Goal: Task Accomplishment & Management: Manage account settings

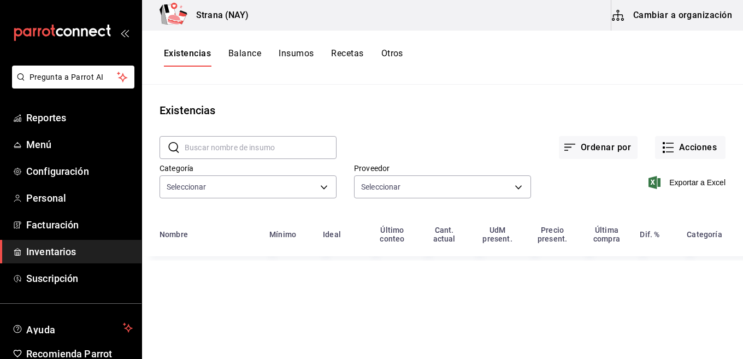
type input "4ef98d7d-116e-4c3e-bde9-db75209767af"
type input "ce5ab5f8-f367-4a5f-89cb-d42ecabf6364,c1fc81f9-06d0-4d4d-9e5c-85766211bedd,7a3cf…"
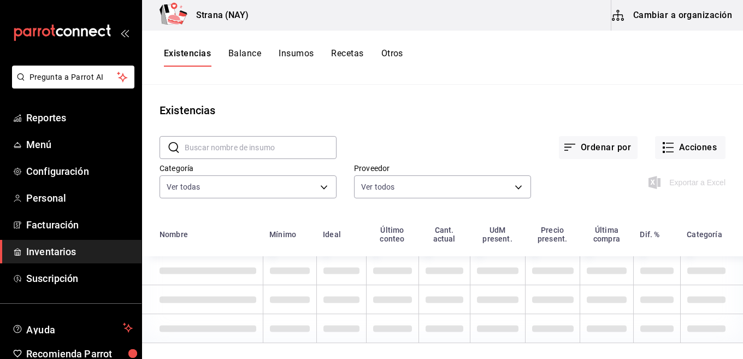
click at [394, 48] on div "Existencias Balance Insumos Recetas Otros" at bounding box center [442, 58] width 601 height 54
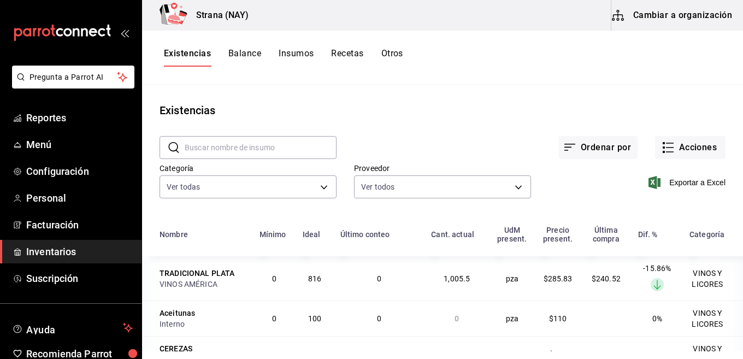
click at [54, 248] on span "Inventarios" at bounding box center [79, 251] width 107 height 15
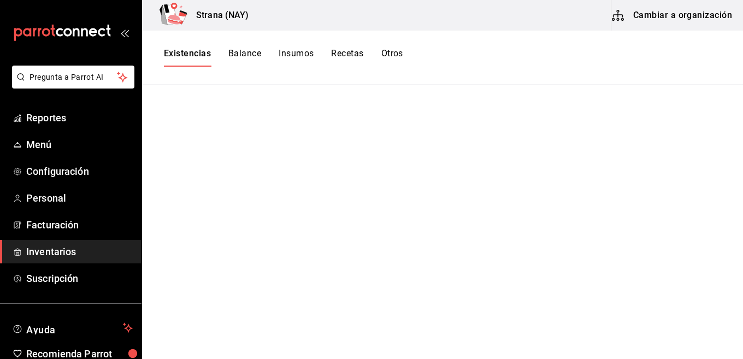
click at [48, 241] on link "Inventarios" at bounding box center [70, 251] width 141 height 23
click at [51, 228] on span "Facturación" at bounding box center [79, 224] width 107 height 15
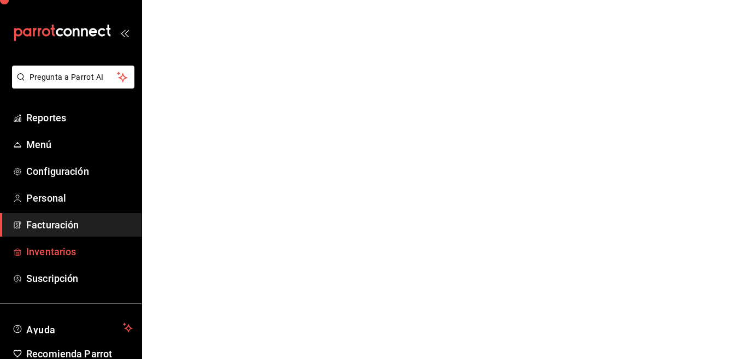
click at [52, 250] on span "Inventarios" at bounding box center [79, 251] width 107 height 15
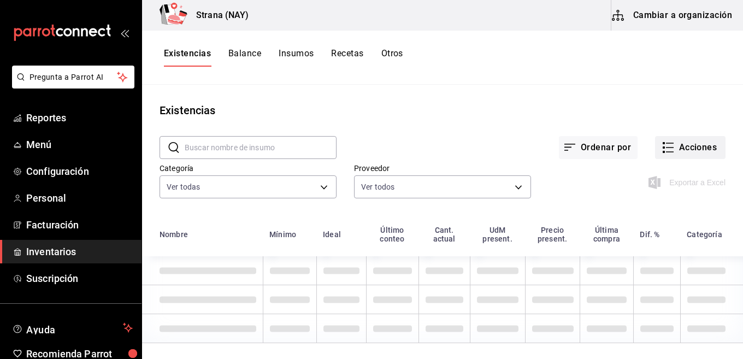
click at [682, 154] on button "Acciones" at bounding box center [690, 147] width 70 height 23
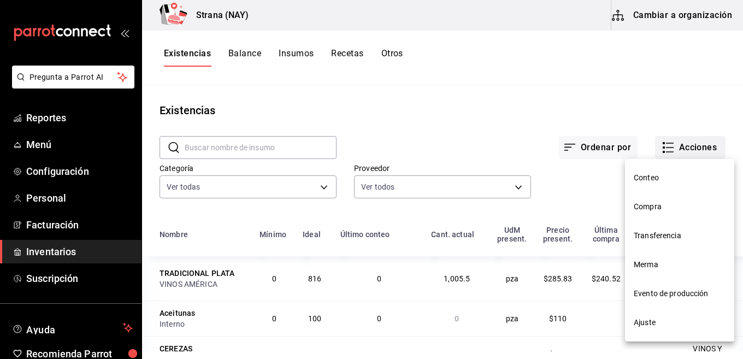
click at [683, 144] on div at bounding box center [371, 179] width 743 height 359
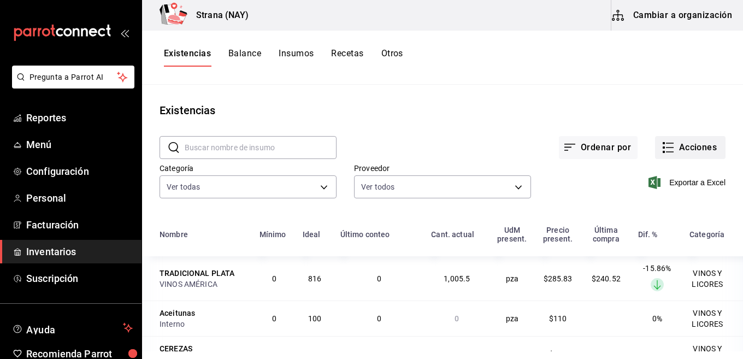
click at [661, 145] on icon "button" at bounding box center [667, 147] width 13 height 13
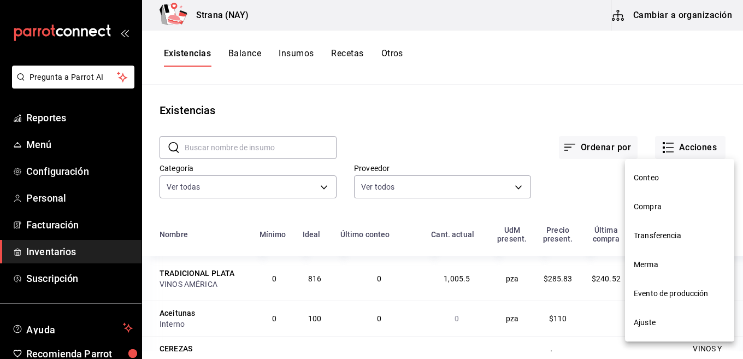
click at [666, 182] on span "Conteo" at bounding box center [680, 177] width 92 height 11
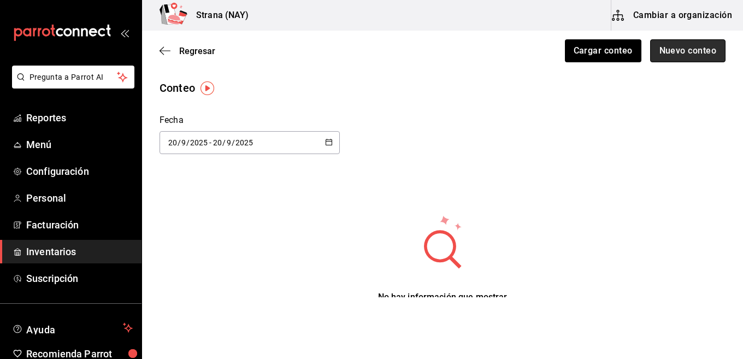
click at [676, 56] on button "Nuevo conteo" at bounding box center [688, 50] width 76 height 23
click at [676, 56] on html "Pregunta a Parrot AI Reportes Menú Configuración Personal Facturación Inventari…" at bounding box center [371, 148] width 743 height 297
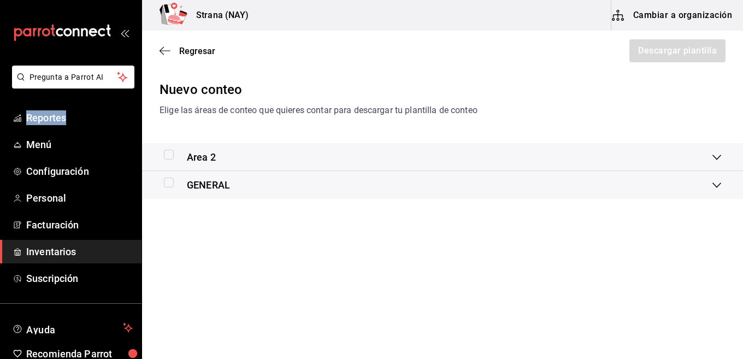
click at [165, 156] on input "checkbox" at bounding box center [169, 155] width 10 height 10
checkbox input "true"
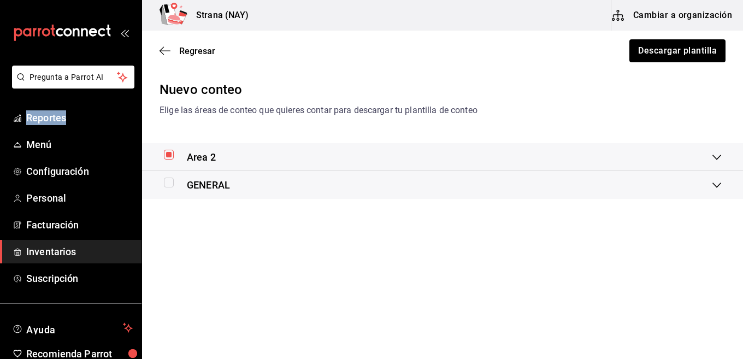
click at [167, 180] on input "checkbox" at bounding box center [169, 183] width 10 height 10
checkbox input "true"
click at [698, 57] on button "Descargar plantilla" at bounding box center [676, 50] width 97 height 23
click at [192, 55] on span "Regresar" at bounding box center [197, 51] width 36 height 10
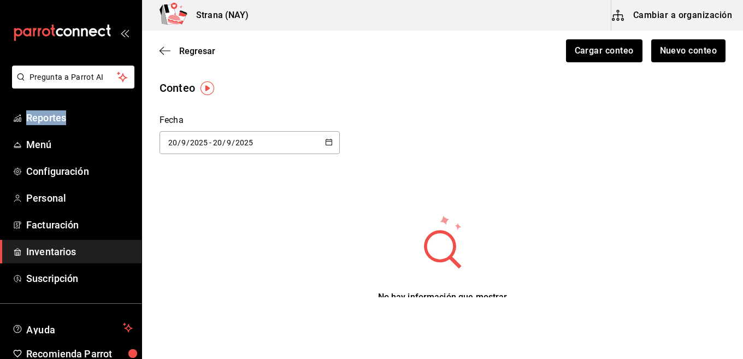
click at [34, 245] on span "Inventarios" at bounding box center [79, 251] width 107 height 15
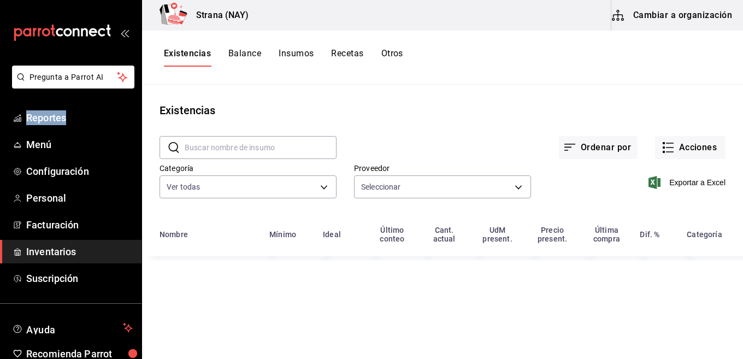
type input "ce5ab5f8-f367-4a5f-89cb-d42ecabf6364,c1fc81f9-06d0-4d4d-9e5c-85766211bedd,7a3cf…"
click at [258, 146] on input "text" at bounding box center [261, 148] width 152 height 22
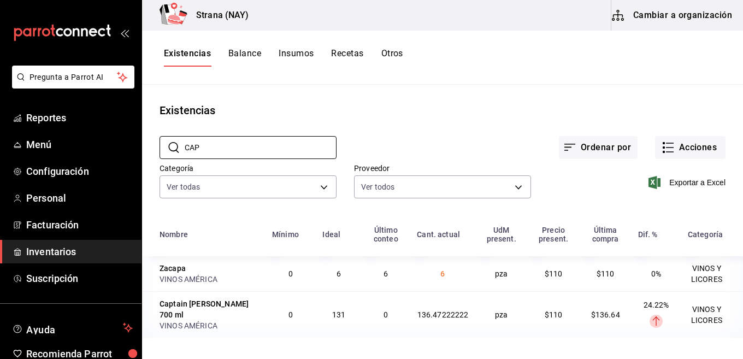
type input "CAP"
click at [51, 111] on span "Reportes" at bounding box center [79, 117] width 107 height 15
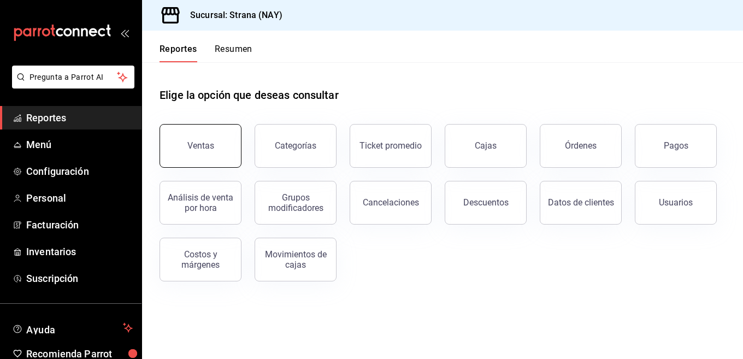
click at [217, 162] on button "Ventas" at bounding box center [200, 146] width 82 height 44
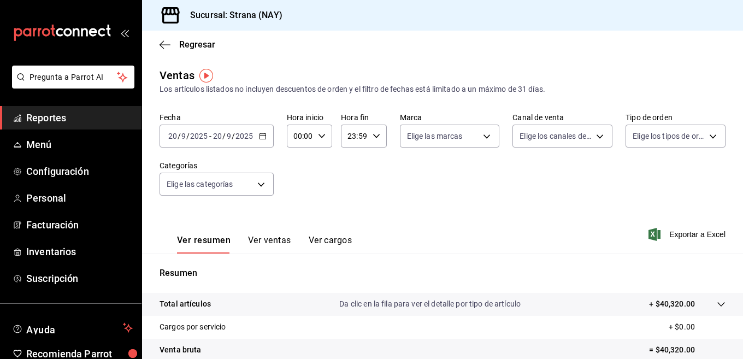
click at [263, 137] on icon "button" at bounding box center [263, 136] width 8 height 8
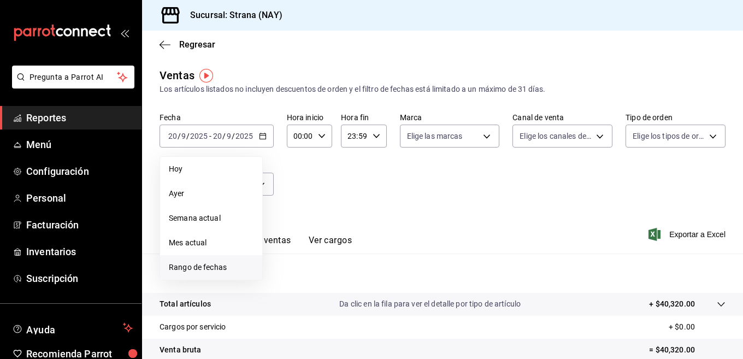
click at [214, 271] on span "Rango de fechas" at bounding box center [211, 267] width 85 height 11
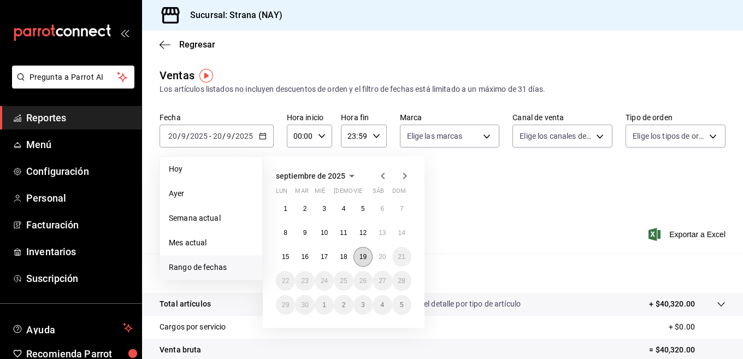
click at [360, 256] on abbr "19" at bounding box center [362, 257] width 7 height 8
click at [377, 255] on button "20" at bounding box center [381, 257] width 19 height 20
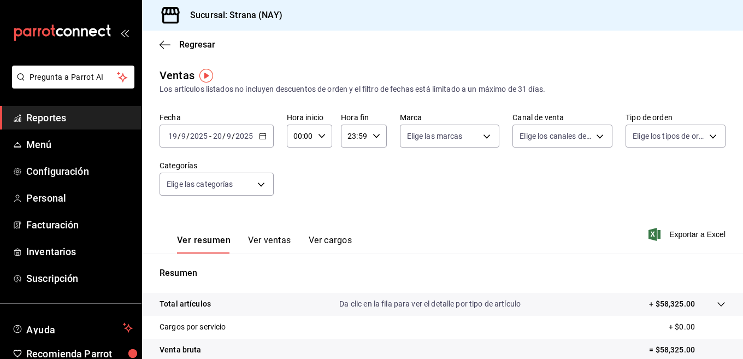
click at [320, 133] on icon "button" at bounding box center [322, 136] width 8 height 8
click at [297, 198] on span "22" at bounding box center [297, 198] width 5 height 9
type input "22:00"
click at [417, 204] on div at bounding box center [371, 179] width 743 height 359
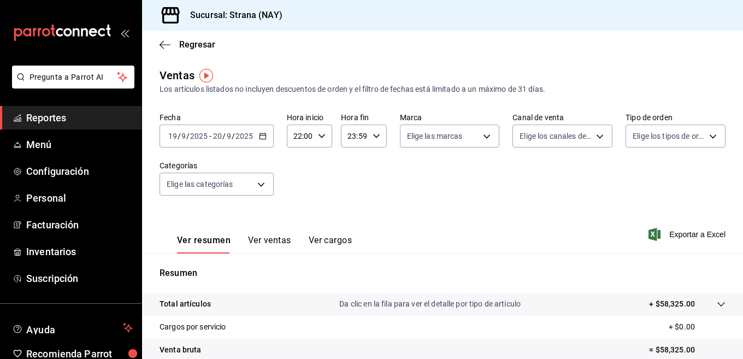
drag, startPoint x: 676, startPoint y: 233, endPoint x: 667, endPoint y: 235, distance: 8.9
click at [675, 234] on span "Exportar a Excel" at bounding box center [687, 234] width 75 height 13
click at [44, 253] on span "Inventarios" at bounding box center [79, 251] width 107 height 15
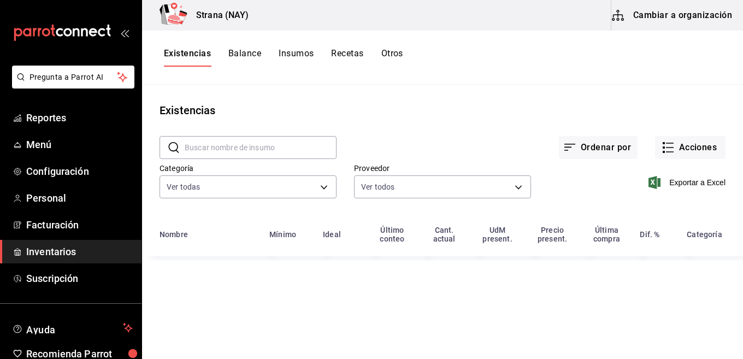
click at [253, 150] on input "text" at bounding box center [261, 148] width 152 height 22
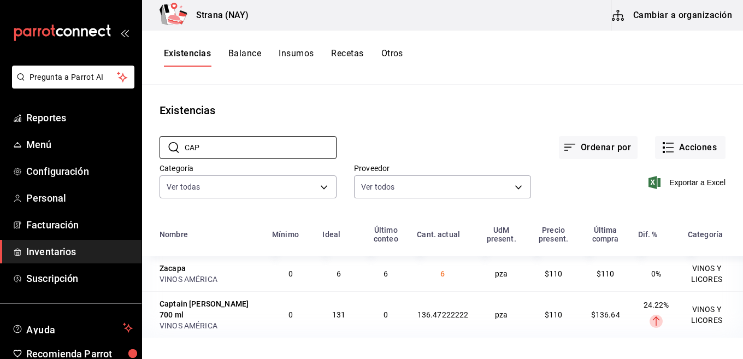
type input "CAP"
click at [64, 259] on link "Inventarios" at bounding box center [70, 251] width 141 height 23
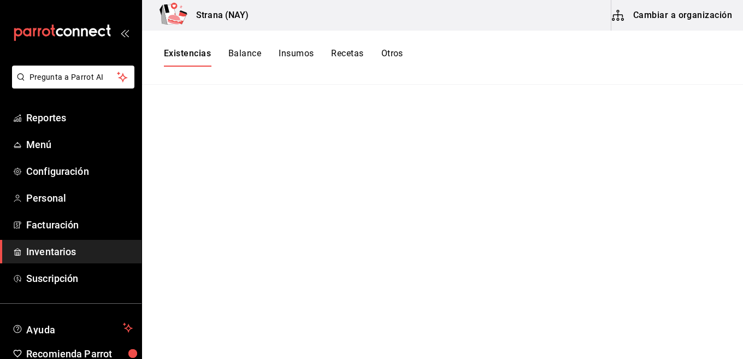
click at [64, 259] on link "Inventarios" at bounding box center [70, 251] width 141 height 23
drag, startPoint x: 257, startPoint y: 66, endPoint x: 247, endPoint y: 50, distance: 18.6
click at [257, 66] on button "Balance" at bounding box center [244, 57] width 33 height 19
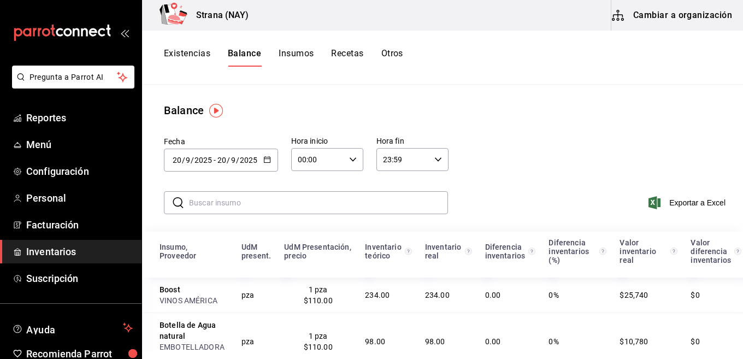
click at [205, 48] on button "Existencias" at bounding box center [187, 57] width 46 height 19
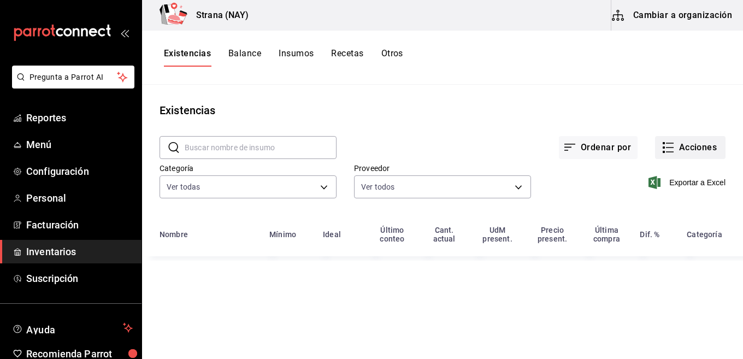
click at [671, 140] on button "Acciones" at bounding box center [690, 147] width 70 height 23
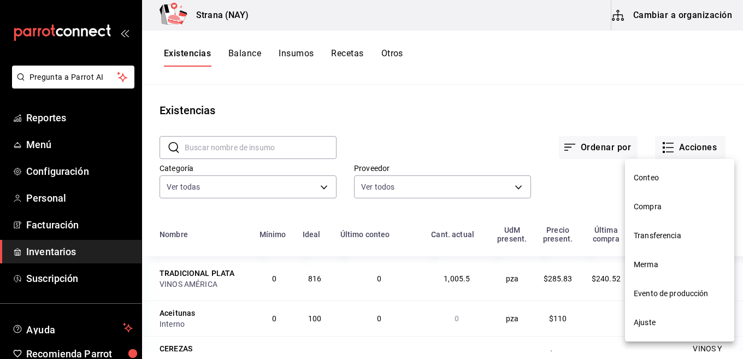
click at [650, 208] on span "Compra" at bounding box center [680, 206] width 92 height 11
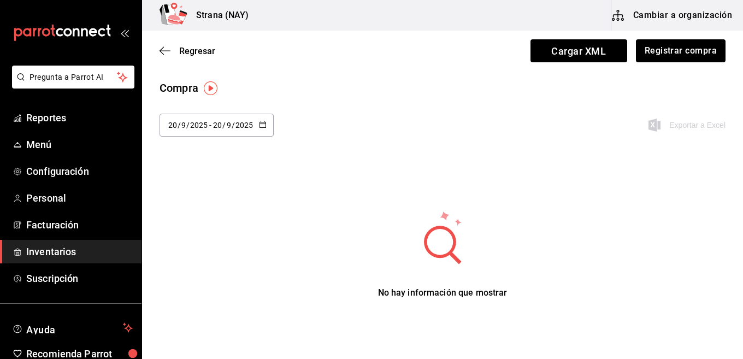
click at [264, 127] on \(Stroke\) "button" at bounding box center [262, 125] width 7 height 6
click at [190, 212] on li "Última semana" at bounding box center [210, 209] width 103 height 25
type input "[DATE]"
type input "14"
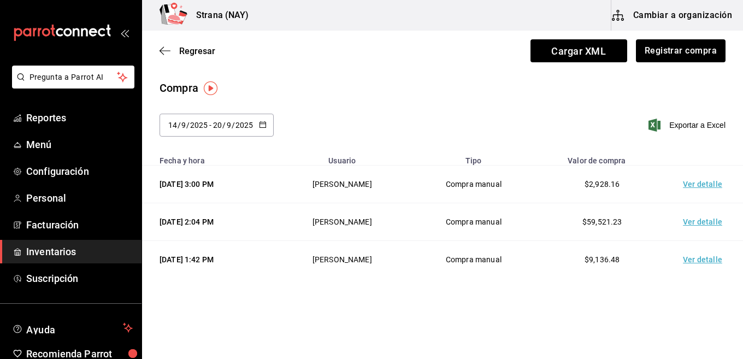
click at [713, 218] on td "Ver detalle" at bounding box center [704, 222] width 76 height 38
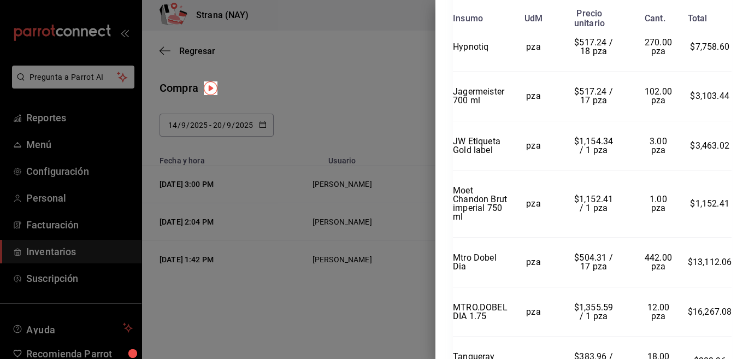
scroll to position [875, 0]
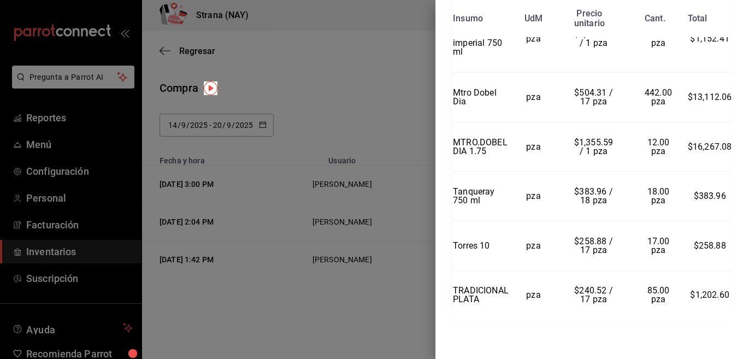
click at [329, 321] on div at bounding box center [371, 179] width 743 height 359
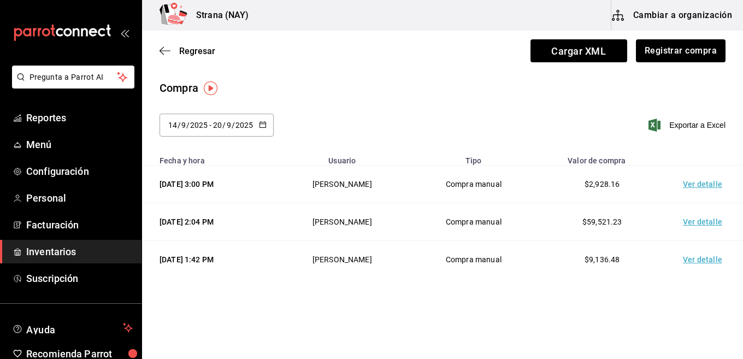
click at [700, 183] on td "Ver detalle" at bounding box center [704, 184] width 76 height 38
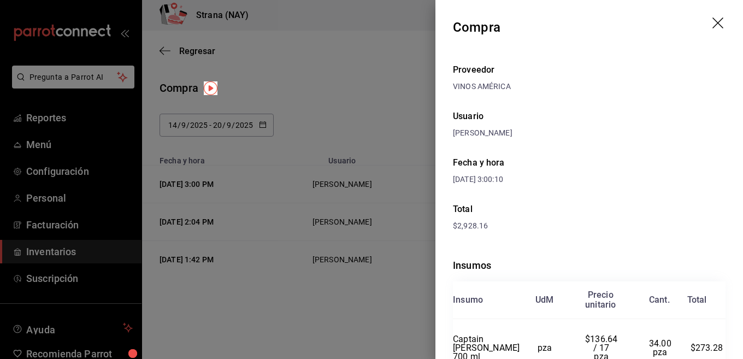
scroll to position [107, 0]
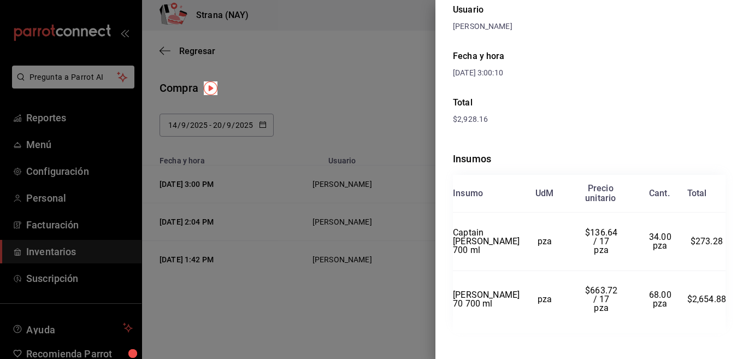
click at [232, 216] on div at bounding box center [371, 179] width 743 height 359
